Goal: Find specific page/section: Find specific page/section

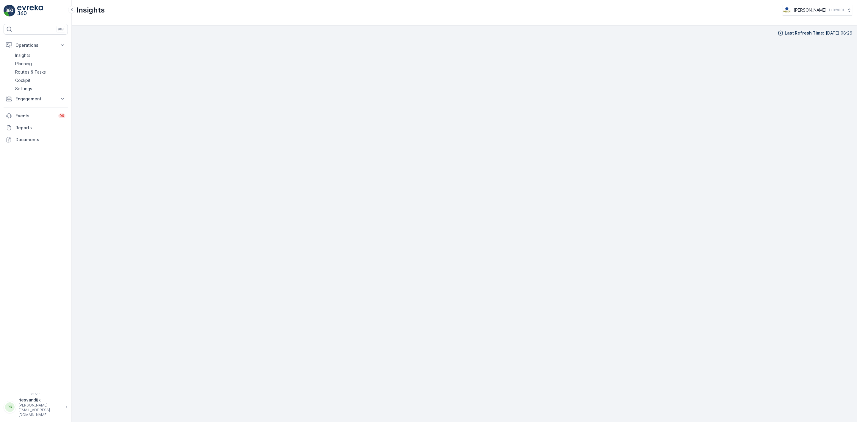
scroll to position [9, 0]
click at [31, 56] on link "Insights" at bounding box center [40, 55] width 55 height 8
click at [24, 54] on p "Insights" at bounding box center [22, 55] width 15 height 6
click at [850, 169] on iframe at bounding box center [463, 228] width 775 height 387
